Goal: Task Accomplishment & Management: Use online tool/utility

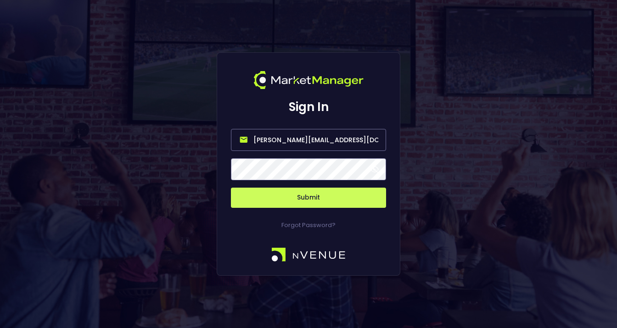
click at [292, 139] on input "[PERSON_NAME][EMAIL_ADDRESS][DOMAIN_NAME]" at bounding box center [308, 140] width 155 height 22
click at [308, 141] on input "[EMAIL_ADDRESS][DOMAIN_NAME]" at bounding box center [308, 140] width 155 height 22
type input "[EMAIL_ADDRESS][DOMAIN_NAME]"
click at [332, 200] on button "Submit" at bounding box center [308, 198] width 155 height 20
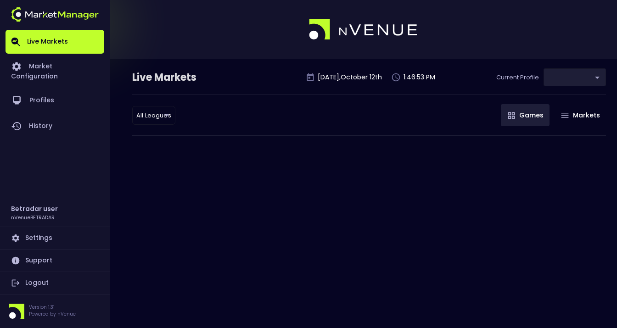
type input "2aa9daef-f03c-4b05-aaf3-b77c512ca207"
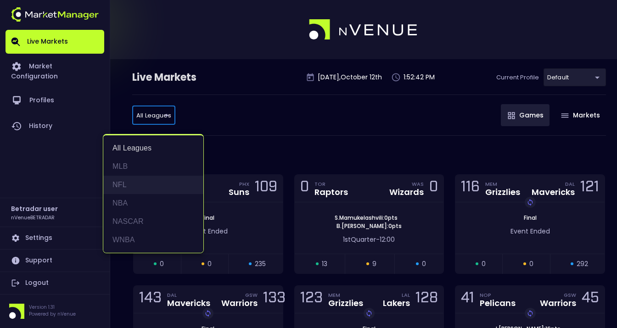
click at [131, 184] on li "NFL" at bounding box center [153, 185] width 100 height 18
type input "NFL"
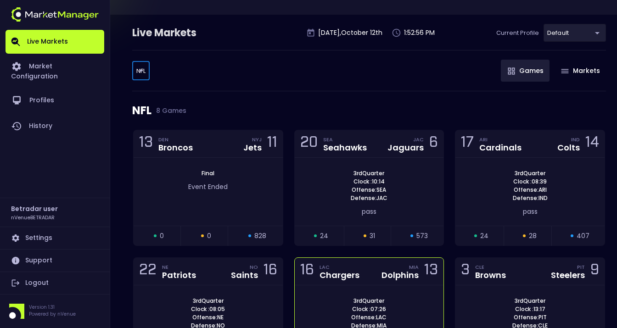
scroll to position [43, 0]
